Goal: Find specific page/section: Find specific page/section

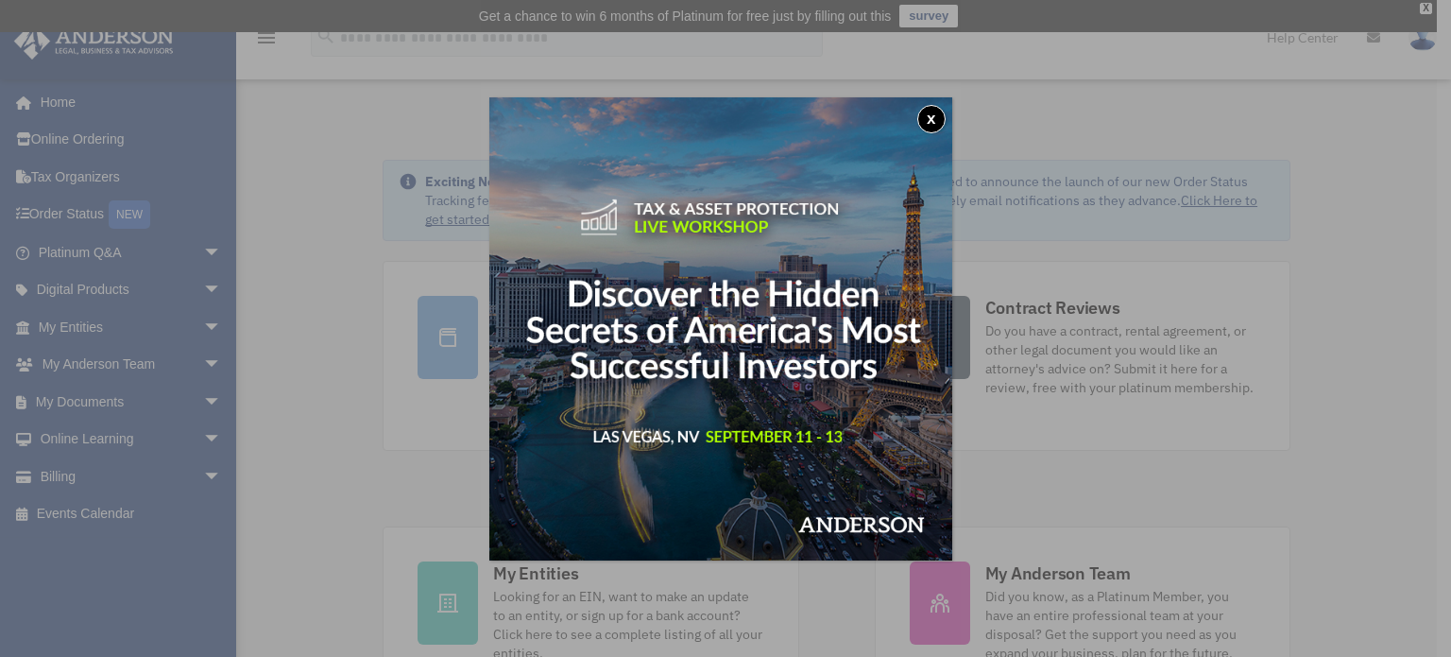
click at [933, 124] on button "x" at bounding box center [931, 119] width 28 height 28
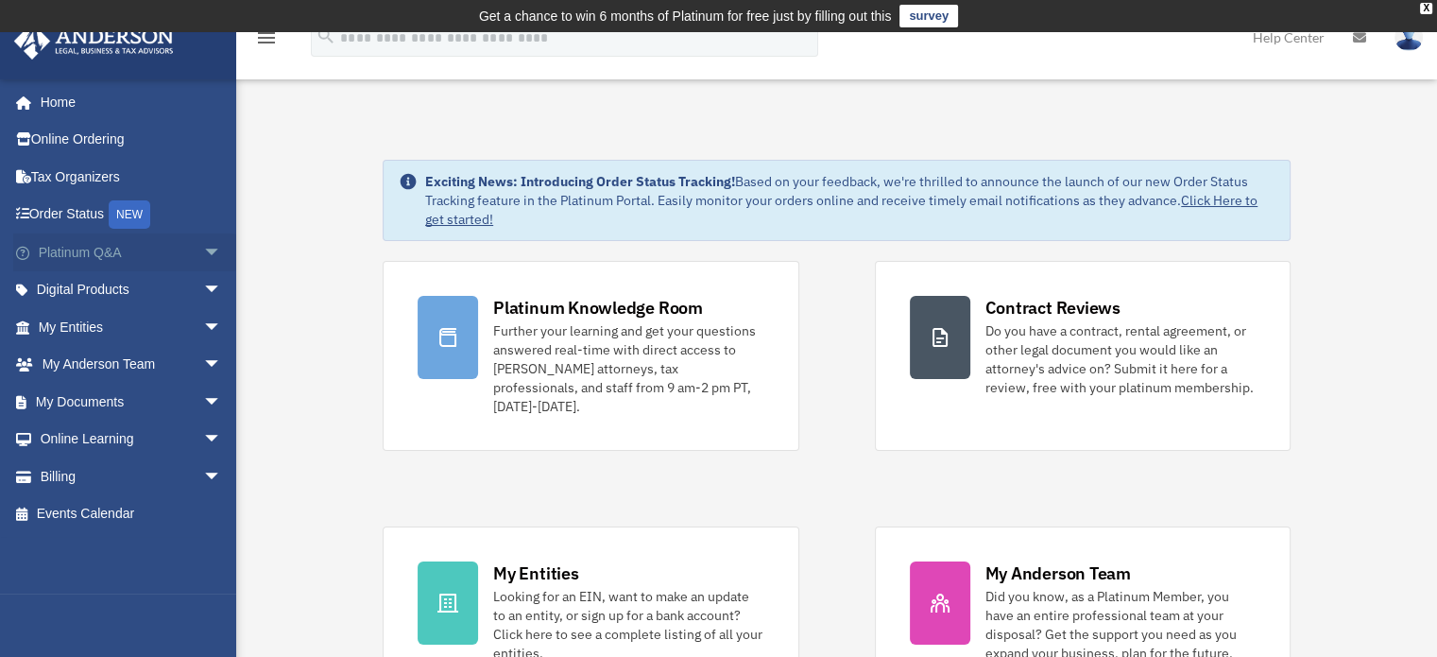
click at [166, 248] on link "Platinum Q&A arrow_drop_down" at bounding box center [131, 252] width 237 height 38
click at [203, 256] on span "arrow_drop_down" at bounding box center [222, 252] width 38 height 39
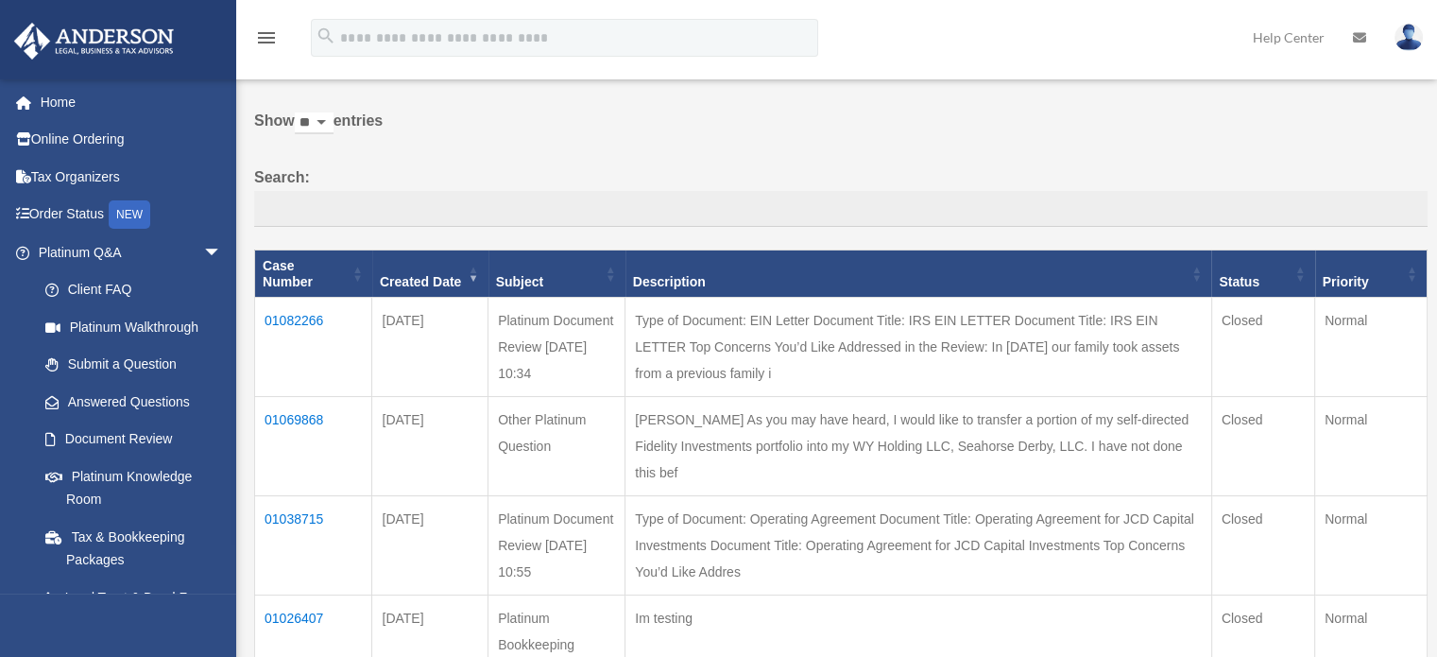
scroll to position [110, 0]
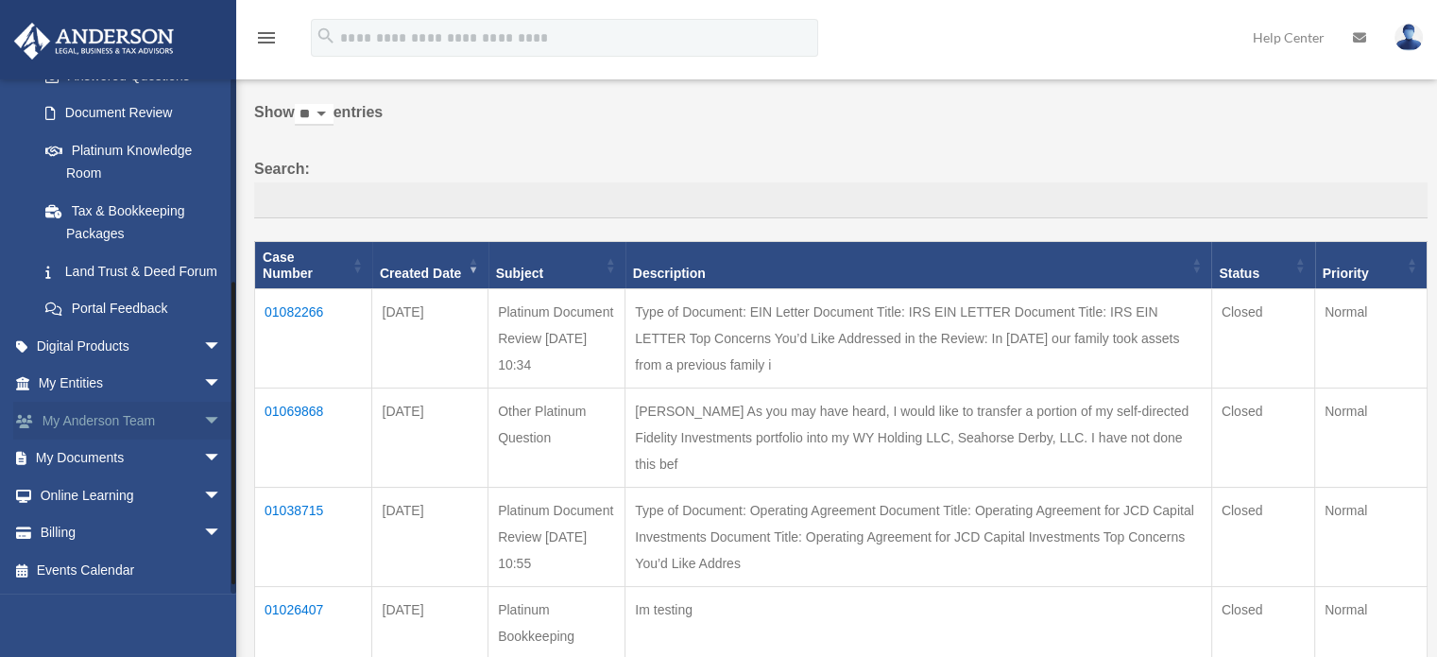
drag, startPoint x: 231, startPoint y: 218, endPoint x: 186, endPoint y: 422, distance: 209.0
click at [186, 422] on div "bob.apples@andersonadvisors.com Sign Out bob.apples@andersonadvisors.com Home O…" at bounding box center [118, 335] width 236 height 515
click at [203, 390] on span "arrow_drop_down" at bounding box center [222, 384] width 38 height 39
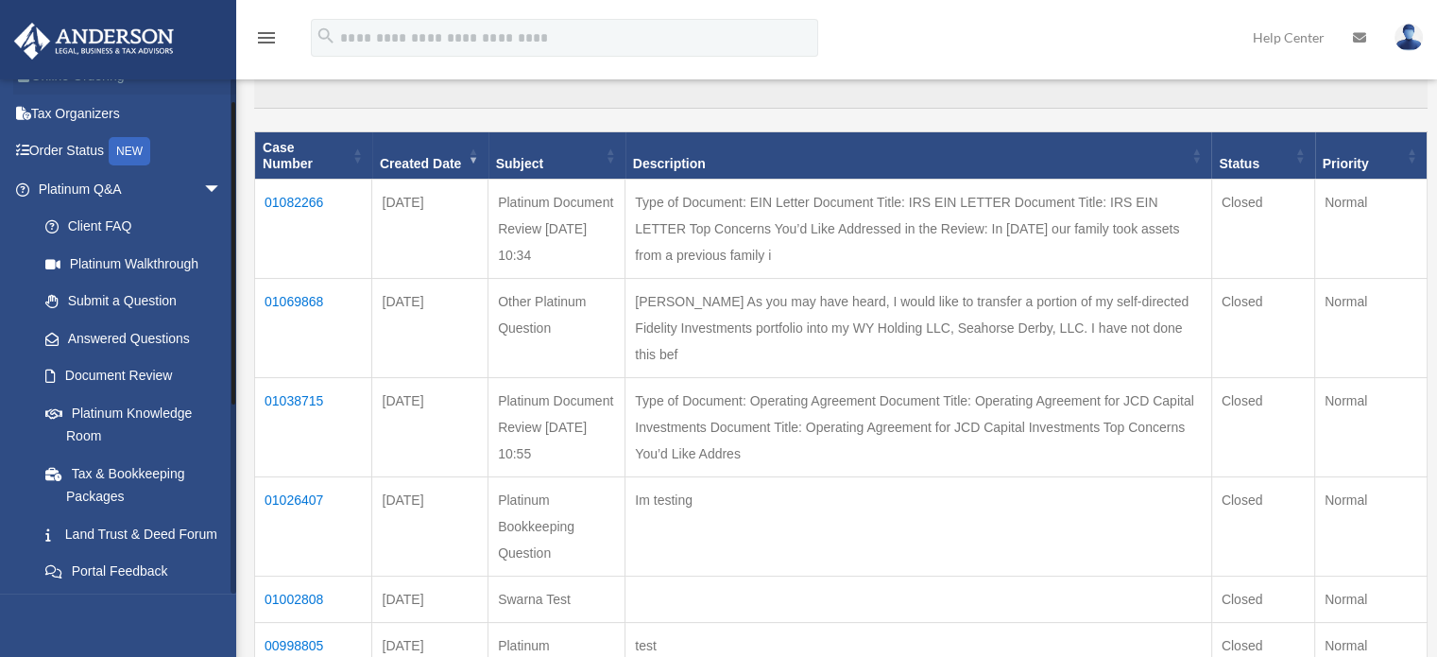
scroll to position [0, 0]
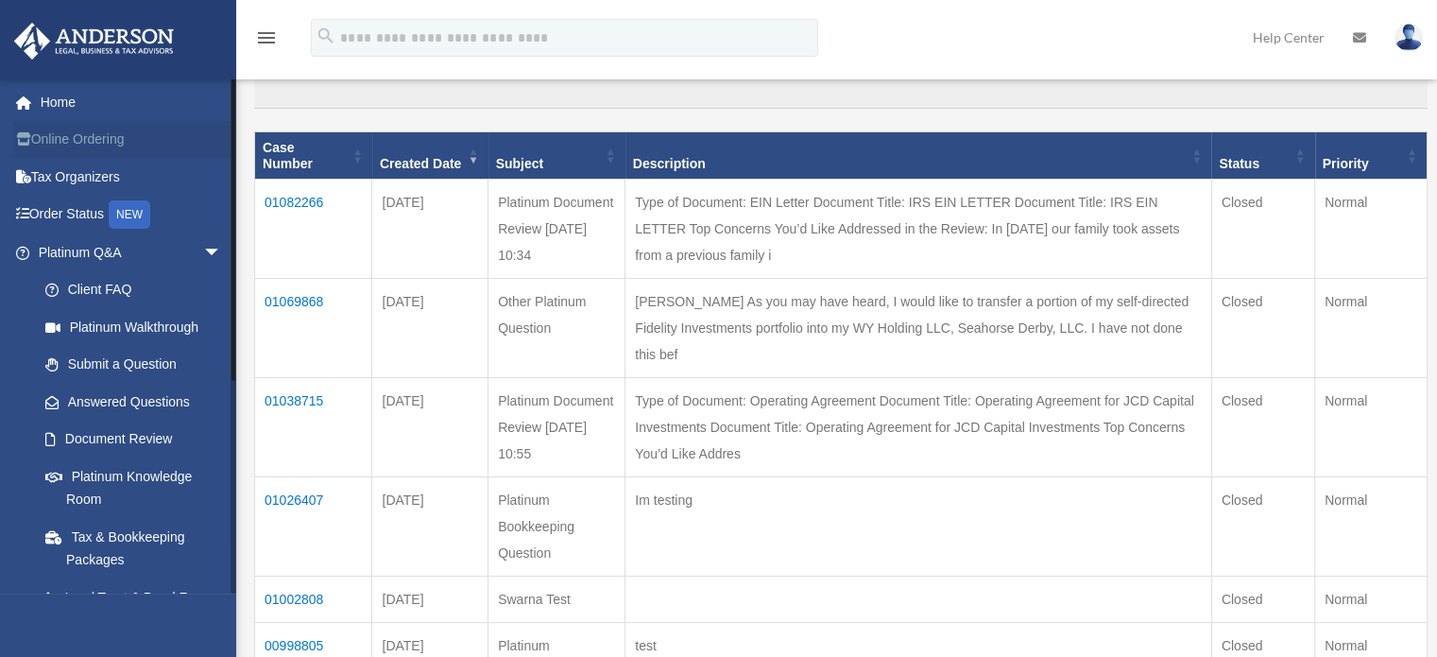
drag, startPoint x: 231, startPoint y: 350, endPoint x: 213, endPoint y: 128, distance: 221.9
click at [213, 128] on div "bob.apples@andersonadvisors.com Sign Out bob.apples@andersonadvisors.com Home O…" at bounding box center [118, 335] width 236 height 515
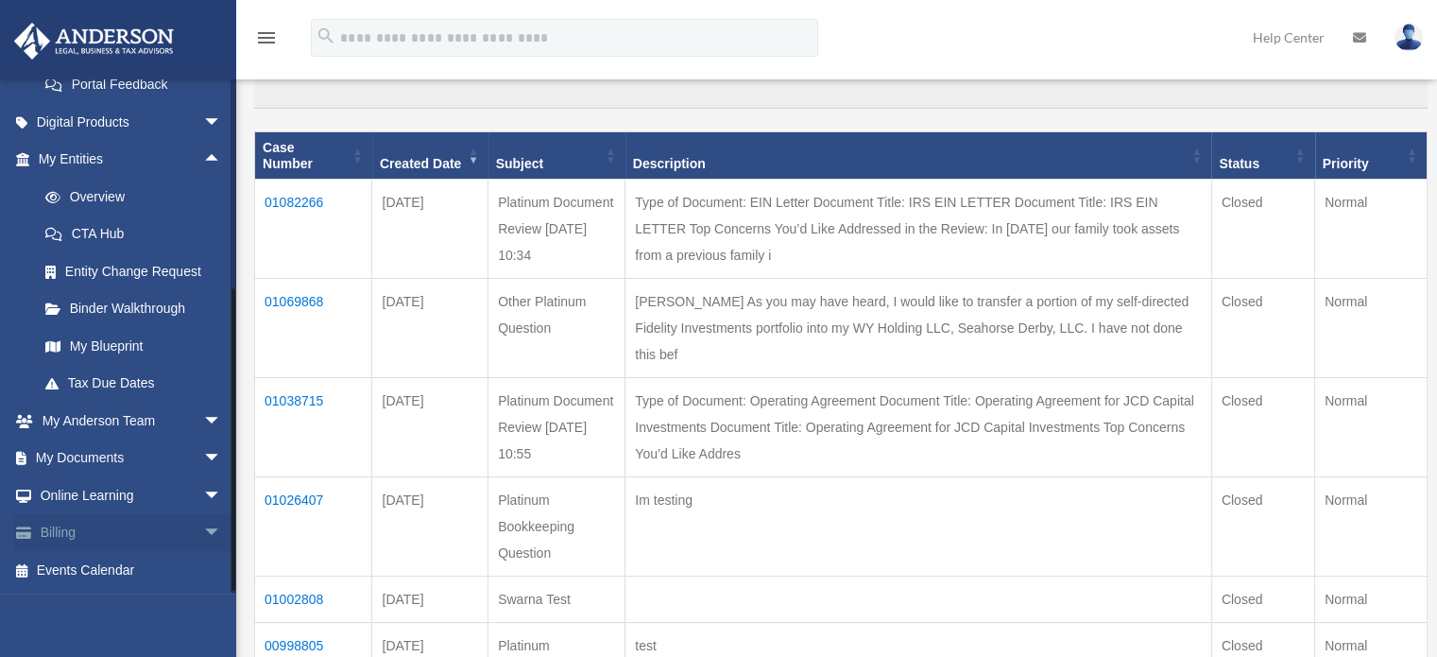
scroll to position [572, 0]
drag, startPoint x: 233, startPoint y: 318, endPoint x: 192, endPoint y: 542, distance: 227.7
click at [192, 542] on div "bob.apples@andersonadvisors.com Sign Out bob.apples@andersonadvisors.com Home O…" at bounding box center [118, 335] width 236 height 515
click at [203, 446] on span "arrow_drop_down" at bounding box center [222, 458] width 38 height 39
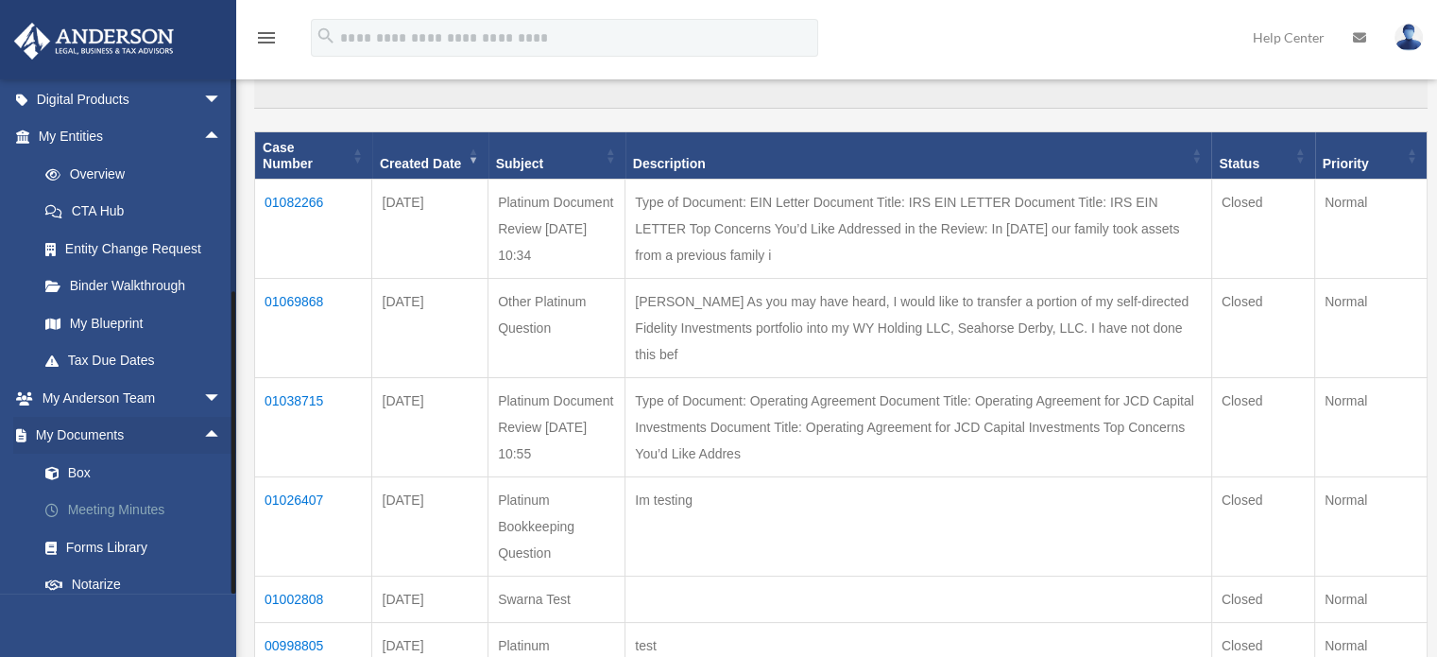
click at [128, 529] on link "Meeting Minutes" at bounding box center [138, 510] width 224 height 38
